Goal: Task Accomplishment & Management: Manage account settings

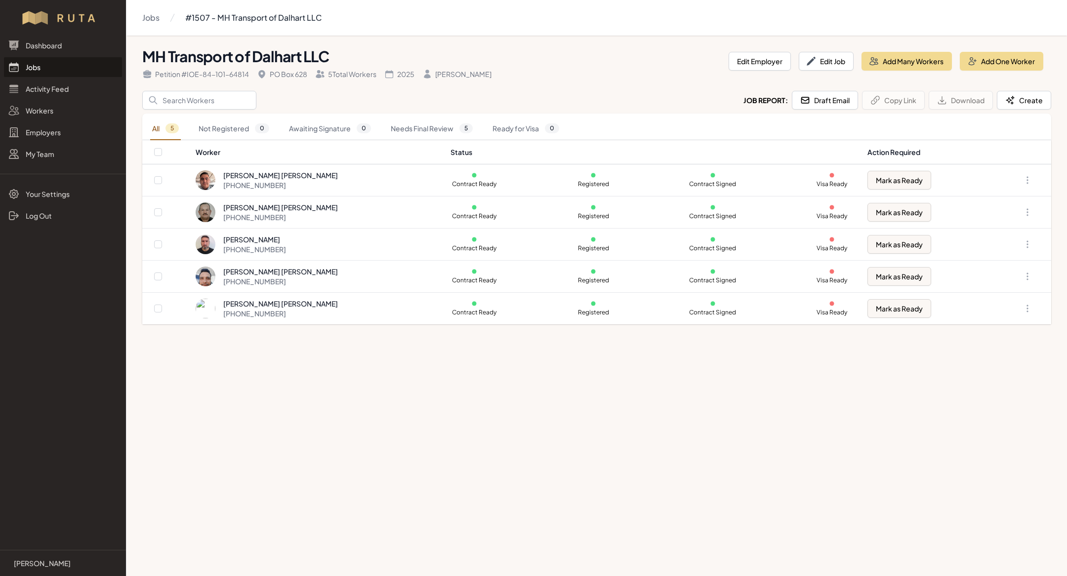
click at [69, 60] on link "Jobs" at bounding box center [63, 67] width 118 height 20
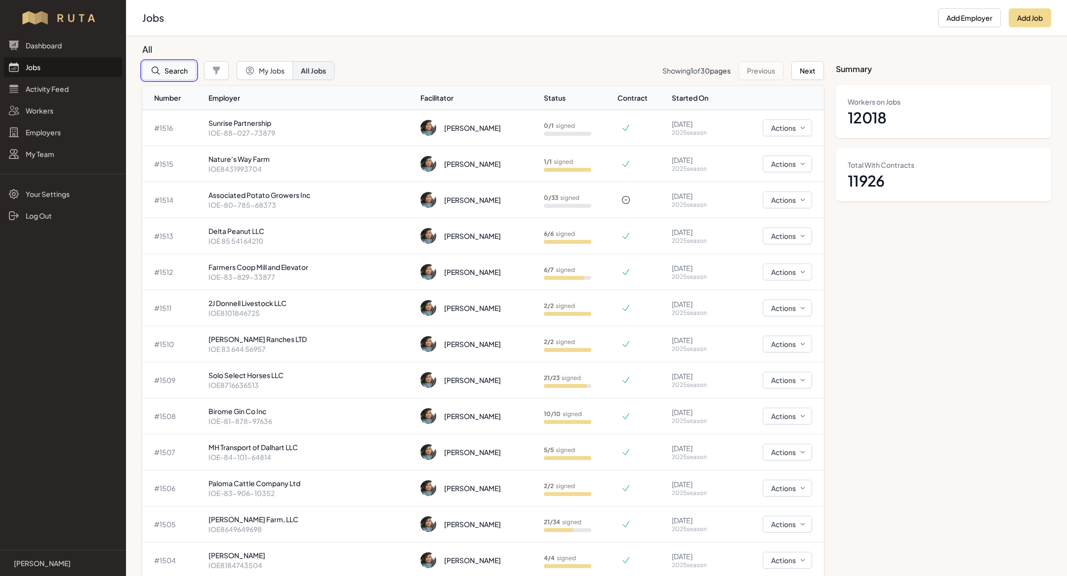
click at [173, 74] on button "Search" at bounding box center [169, 70] width 54 height 19
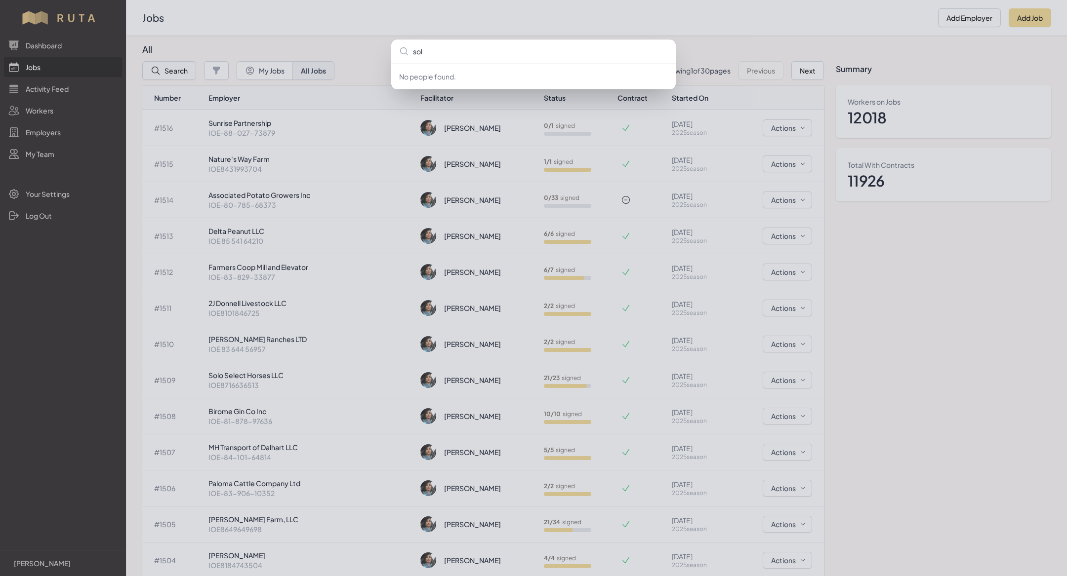
type input "solo"
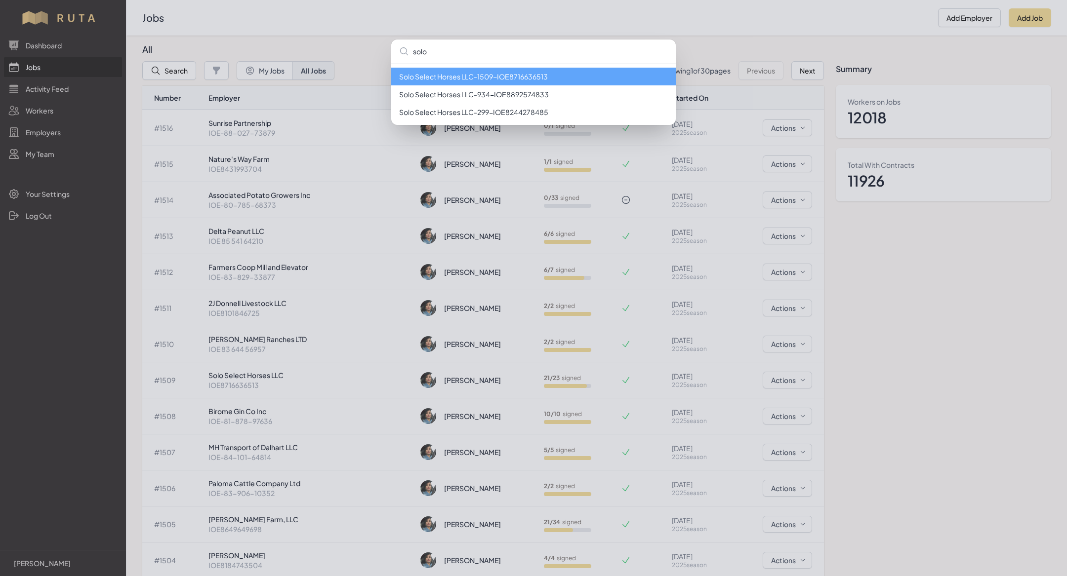
click at [435, 79] on li "Solo Select Horses LLC - 1509 - IOE8716636513" at bounding box center [533, 77] width 284 height 18
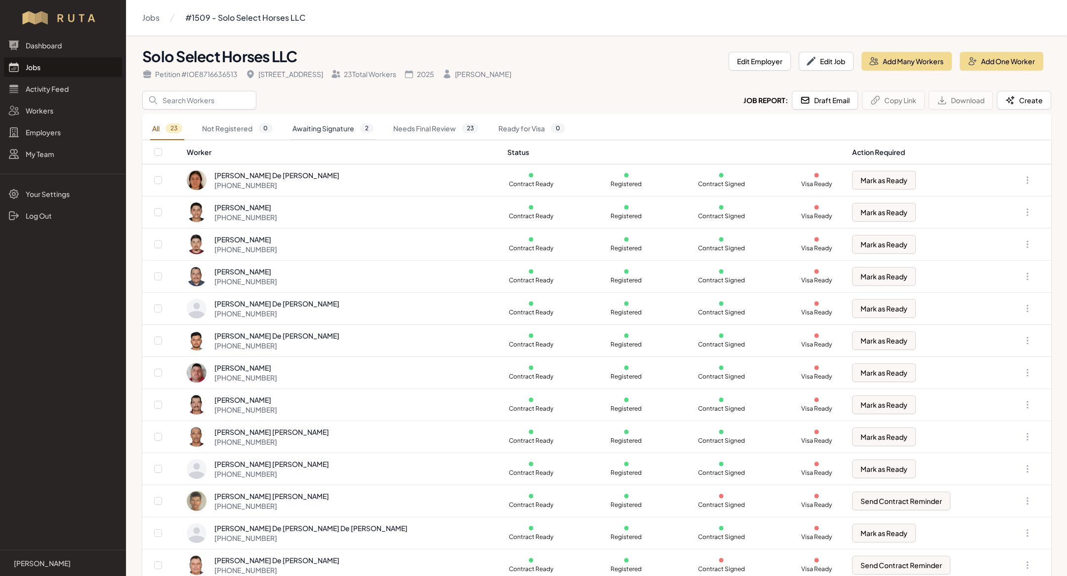
click at [330, 126] on link "Awaiting Signature 2" at bounding box center [332, 129] width 85 height 23
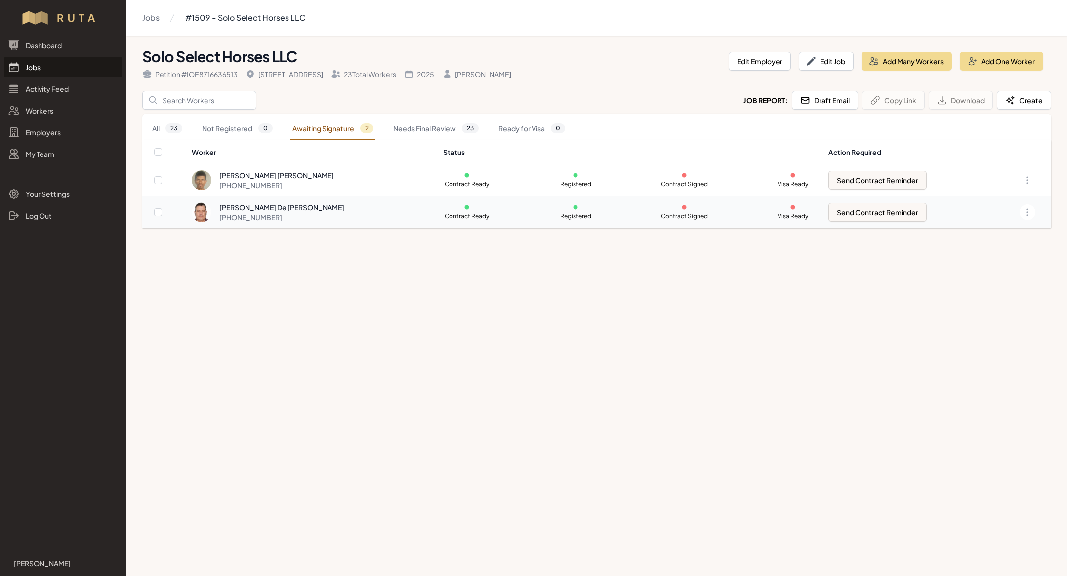
click at [321, 223] on td "[PERSON_NAME] De [PERSON_NAME] [PHONE_NUMBER]" at bounding box center [314, 213] width 246 height 32
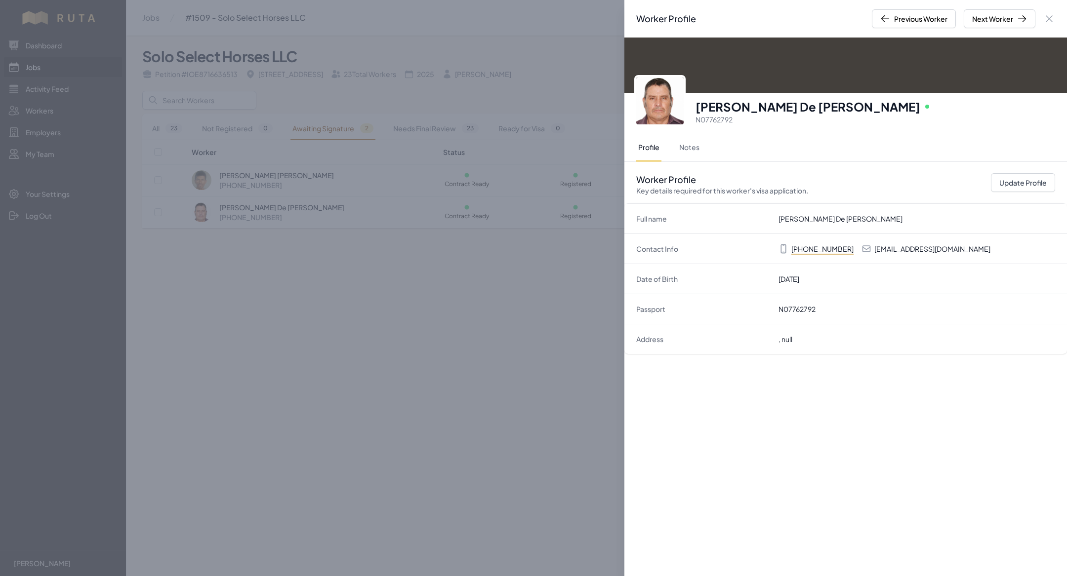
click at [936, 249] on p "[EMAIL_ADDRESS][DOMAIN_NAME]" at bounding box center [932, 249] width 116 height 10
copy p "[EMAIL_ADDRESS][DOMAIN_NAME]"
click at [447, 254] on div "Worker Profile Previous Worker Next Worker Close panel [PERSON_NAME] De [PERSON…" at bounding box center [533, 288] width 1067 height 576
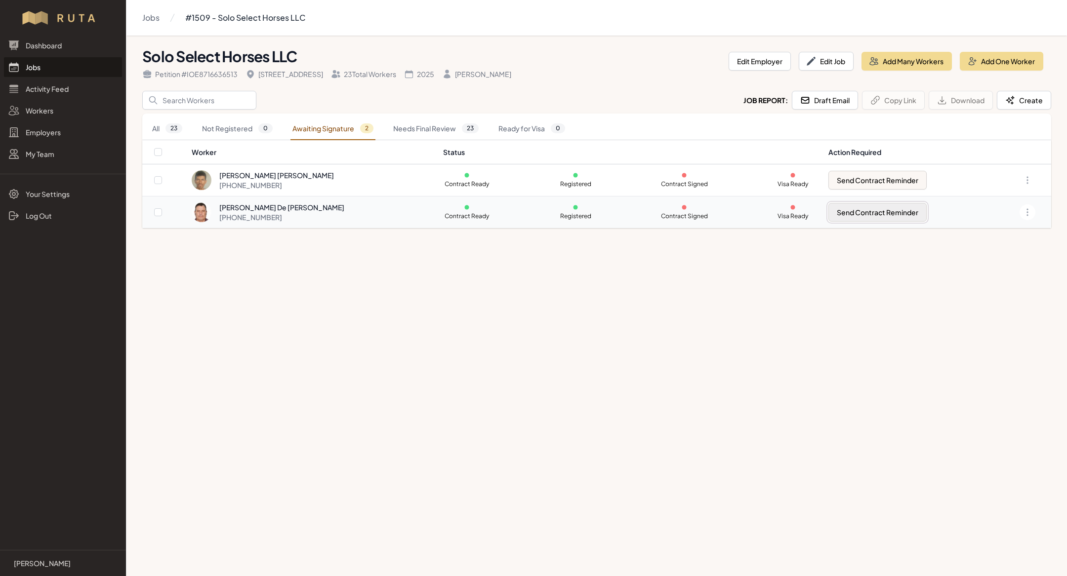
click at [849, 215] on button "Send Contract Reminder" at bounding box center [877, 212] width 98 height 19
checkbox input "true"
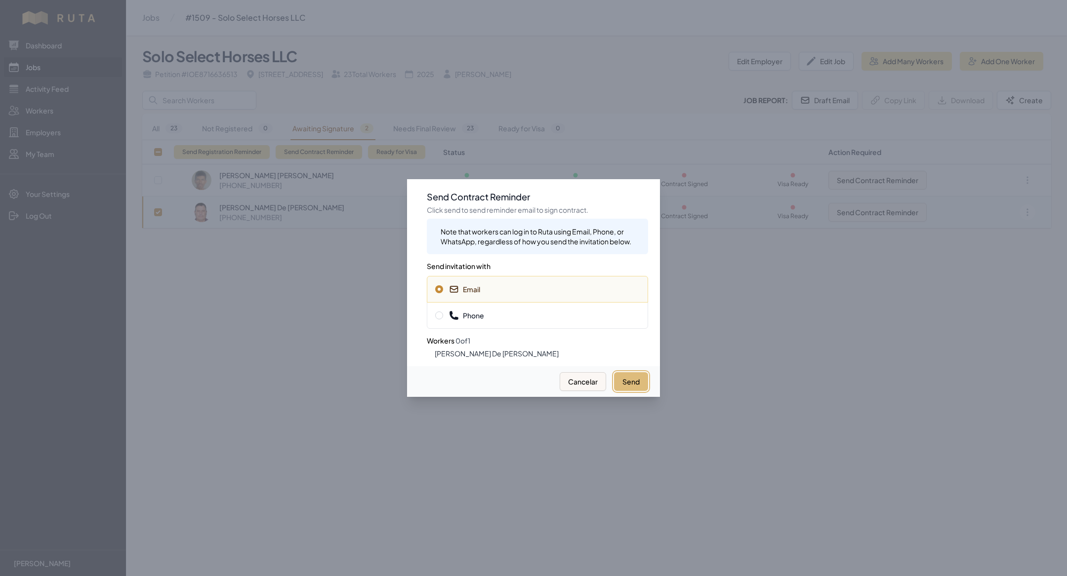
click at [640, 384] on button "Send" at bounding box center [631, 381] width 34 height 19
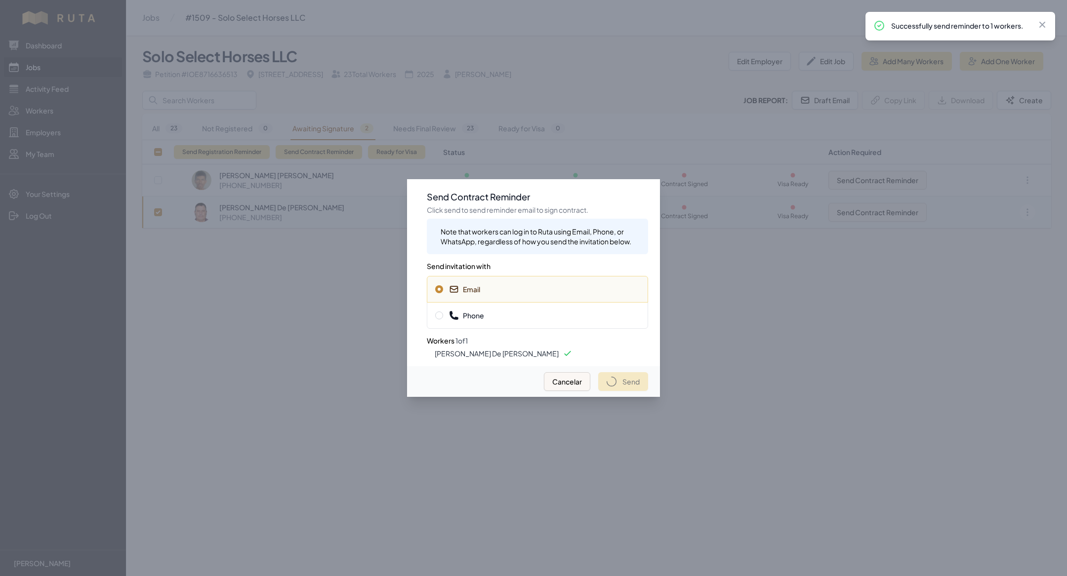
click at [255, 304] on div at bounding box center [533, 288] width 1067 height 576
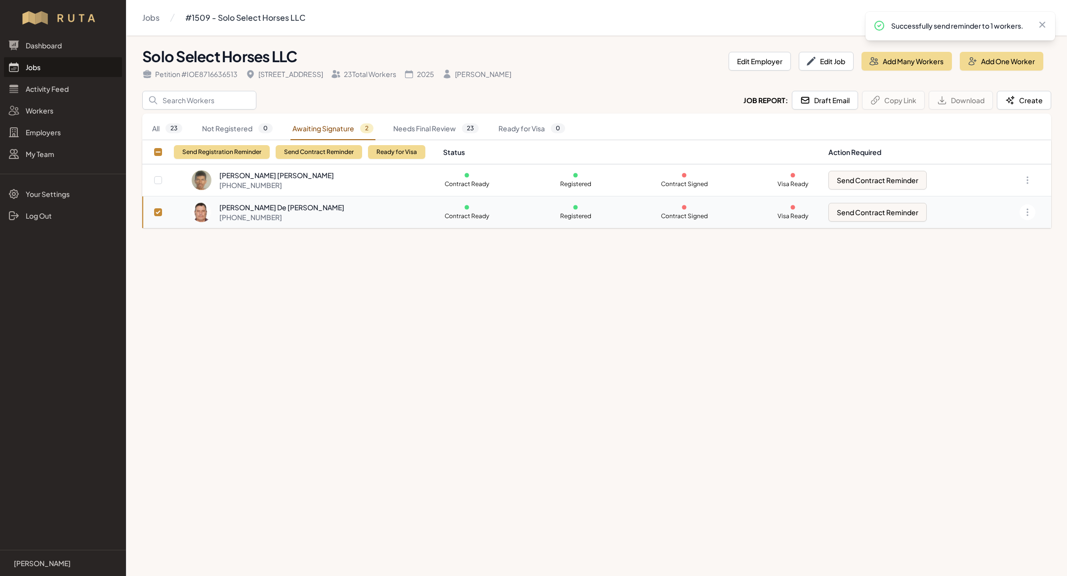
click at [280, 125] on nav "All 23 Not Registered 0 Awaiting Signature 2 Needs Final Review 23 Ready for Vi…" at bounding box center [596, 129] width 909 height 23
click at [161, 129] on link "All 23" at bounding box center [167, 129] width 34 height 23
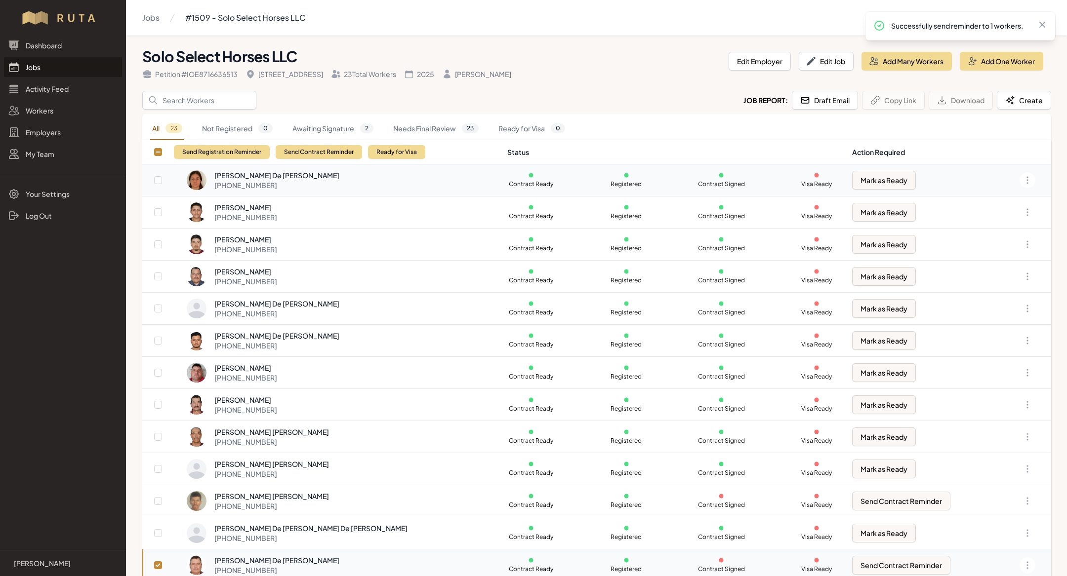
click at [228, 173] on div "[PERSON_NAME] De [PERSON_NAME]" at bounding box center [276, 175] width 125 height 10
click at [52, 71] on link "Jobs" at bounding box center [63, 67] width 118 height 20
